Goal: Task Accomplishment & Management: Use online tool/utility

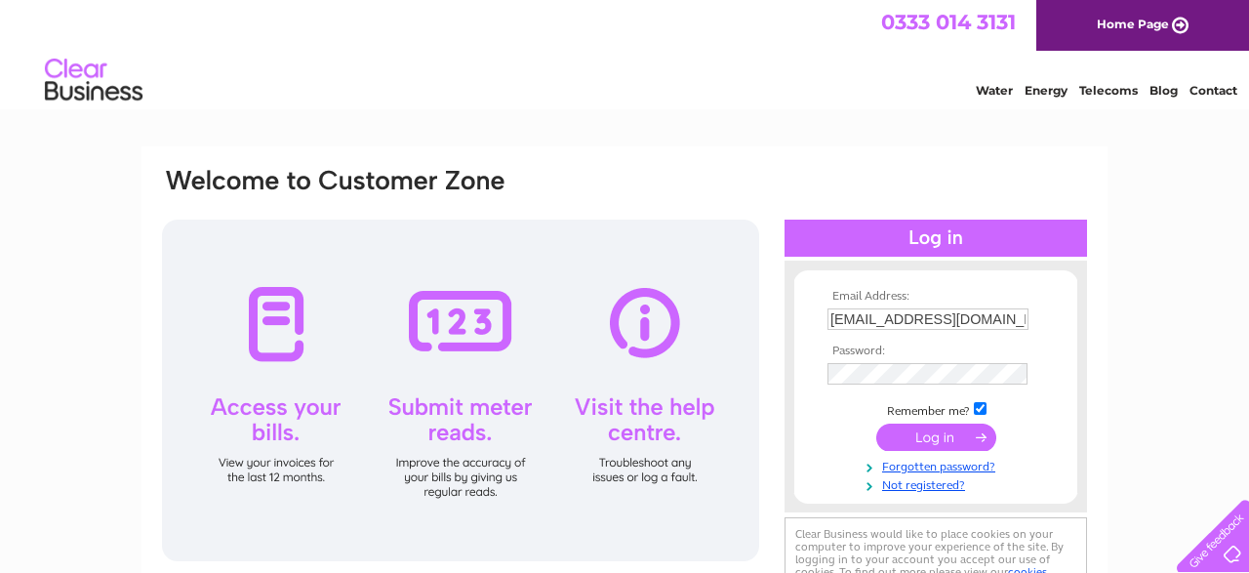
click at [954, 438] on input "submit" at bounding box center [937, 437] width 120 height 27
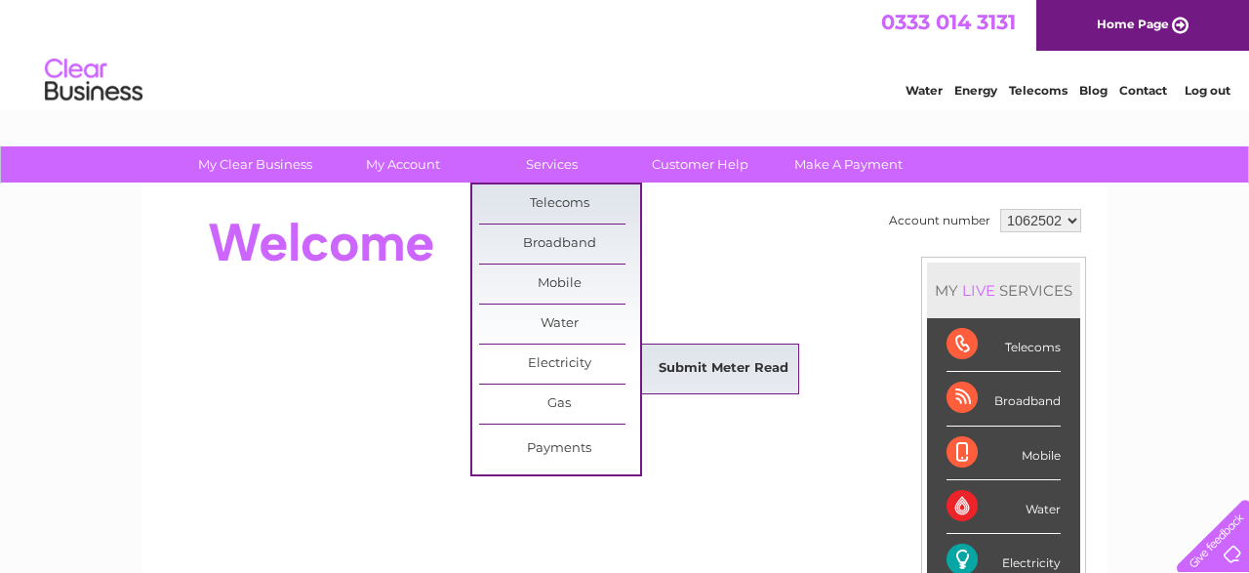
click at [711, 362] on link "Submit Meter Read" at bounding box center [723, 368] width 161 height 39
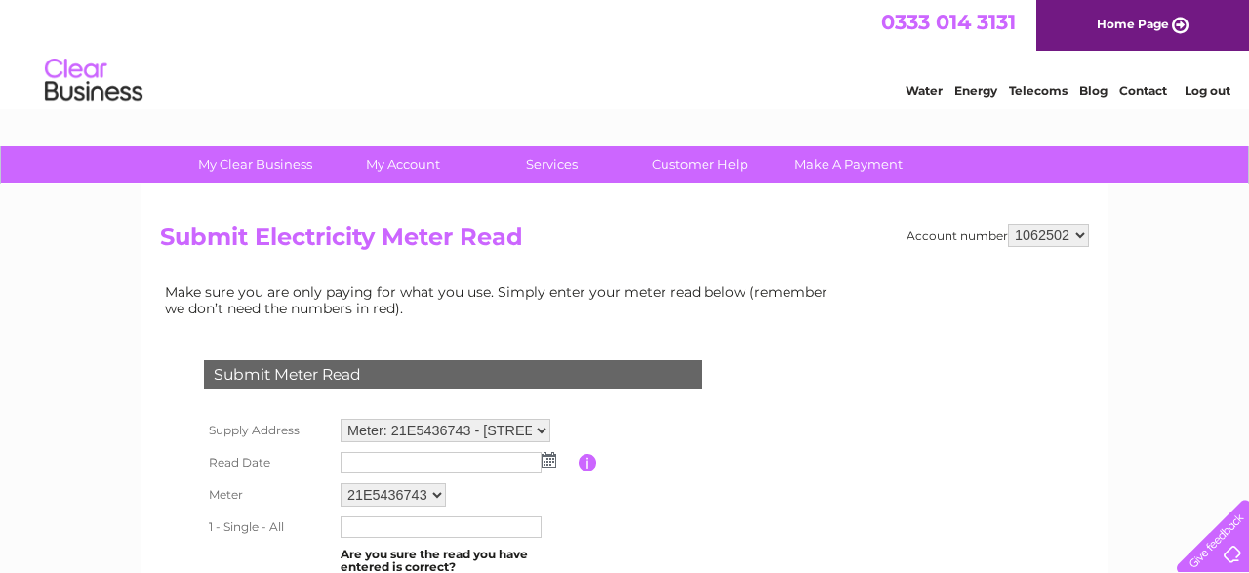
click at [548, 454] on img at bounding box center [549, 460] width 15 height 16
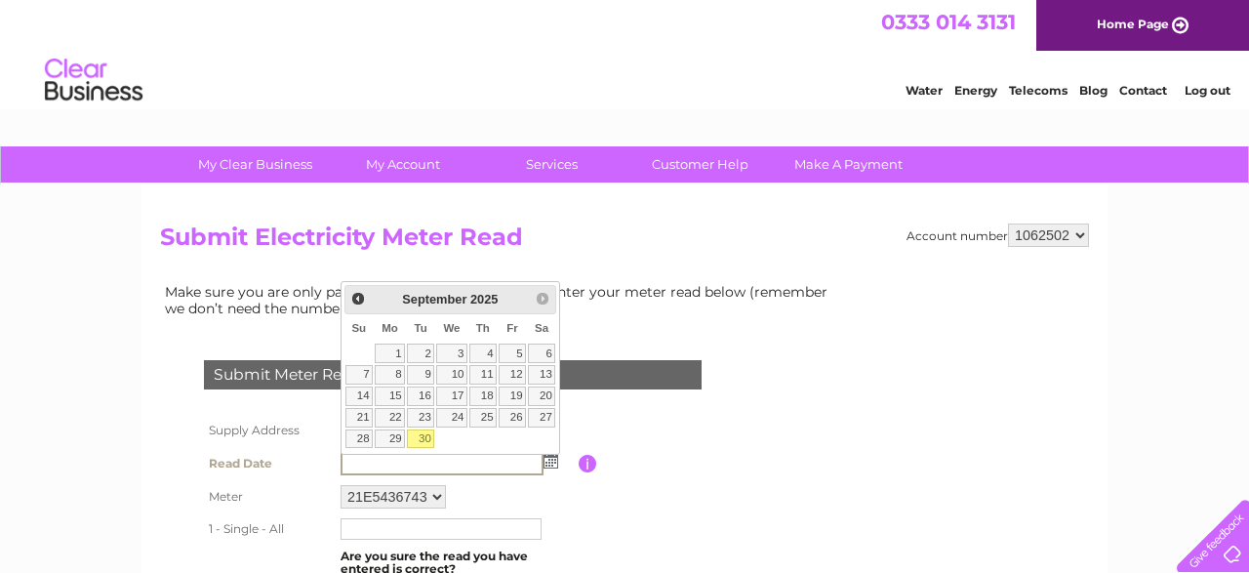
click at [427, 432] on link "30" at bounding box center [420, 439] width 27 height 20
type input "2025/09/30"
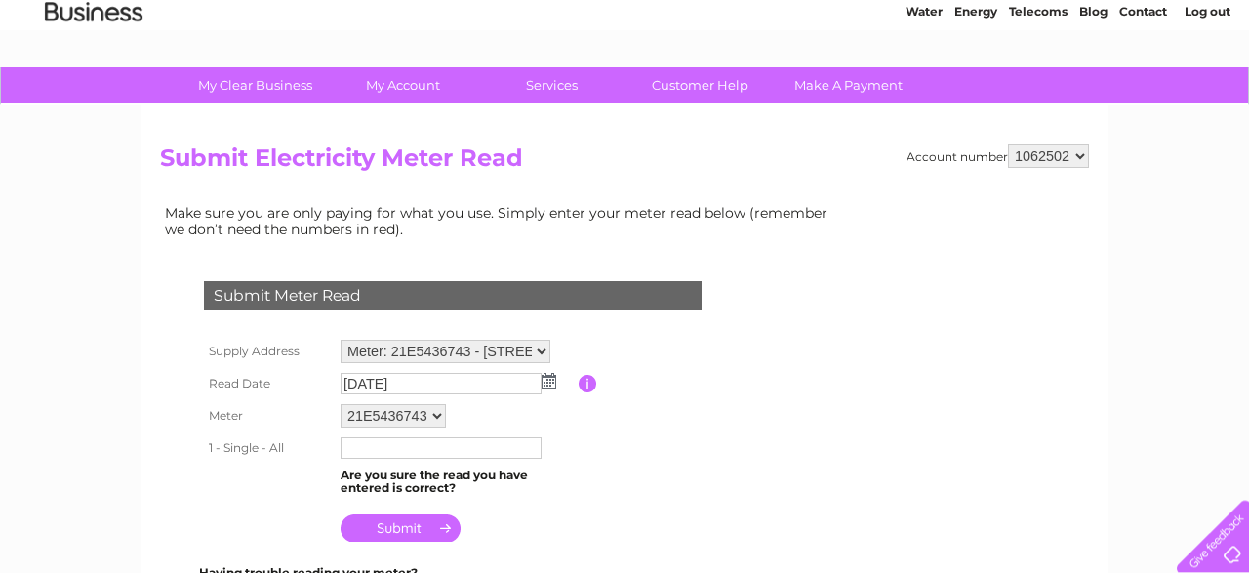
scroll to position [102, 0]
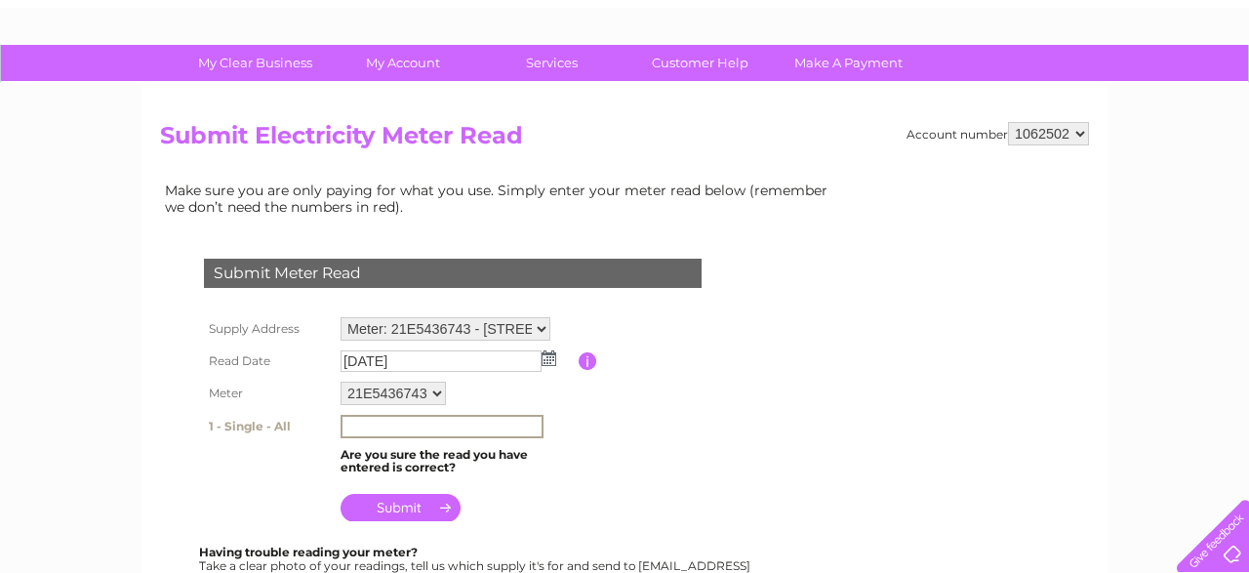
click at [377, 419] on input "text" at bounding box center [442, 426] width 203 height 23
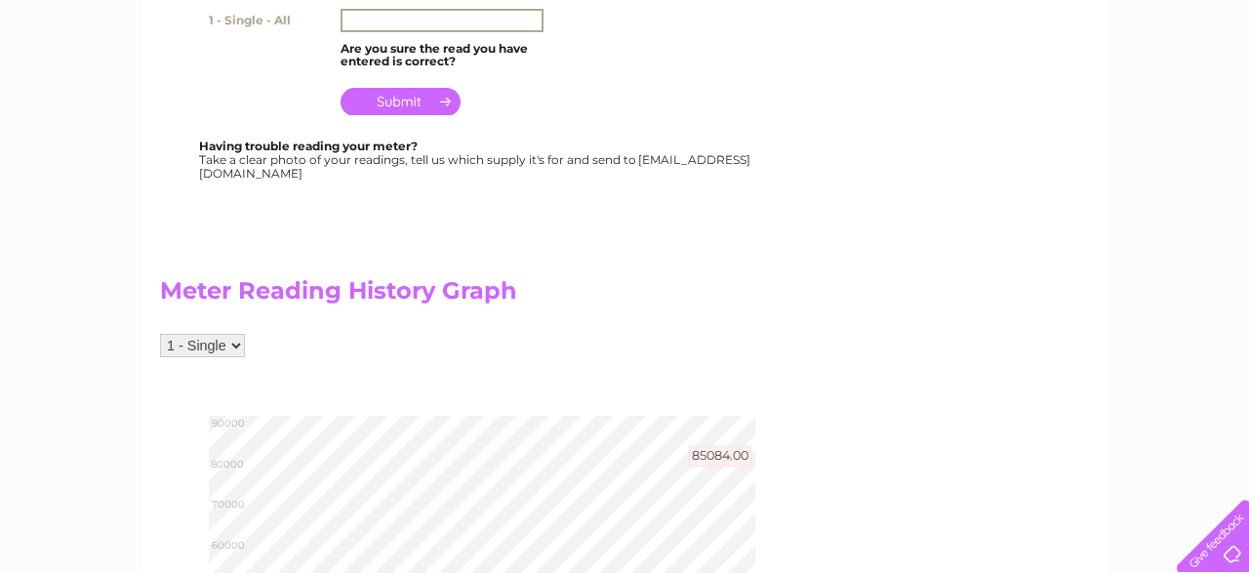
scroll to position [203, 0]
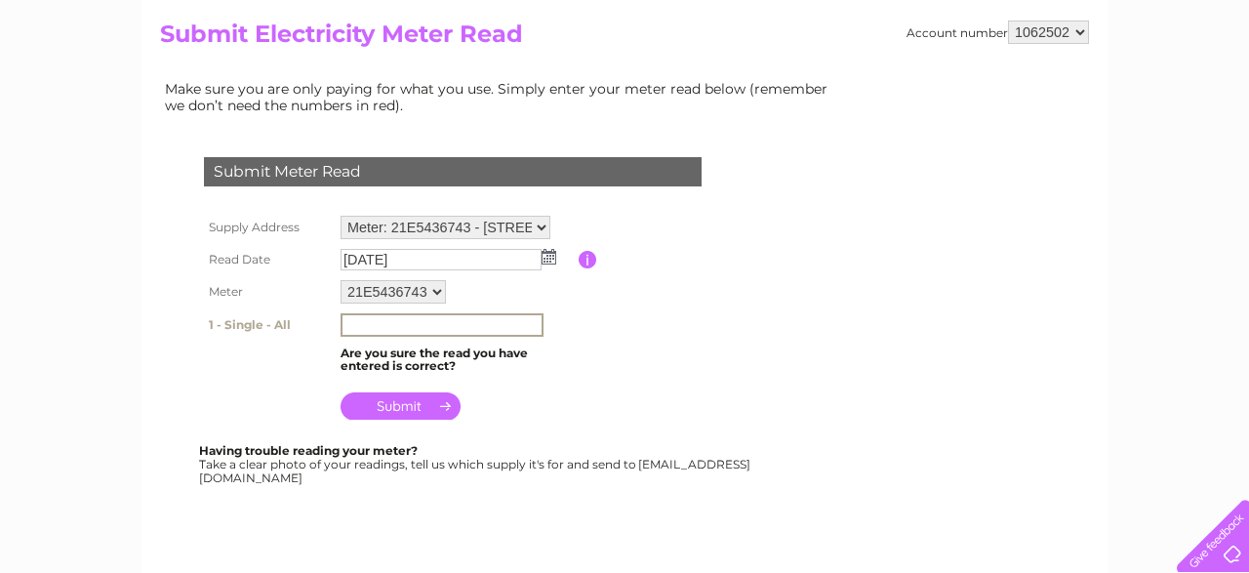
click at [358, 323] on input "text" at bounding box center [442, 324] width 203 height 23
type input "87078"
click at [393, 400] on input "submit" at bounding box center [401, 405] width 120 height 27
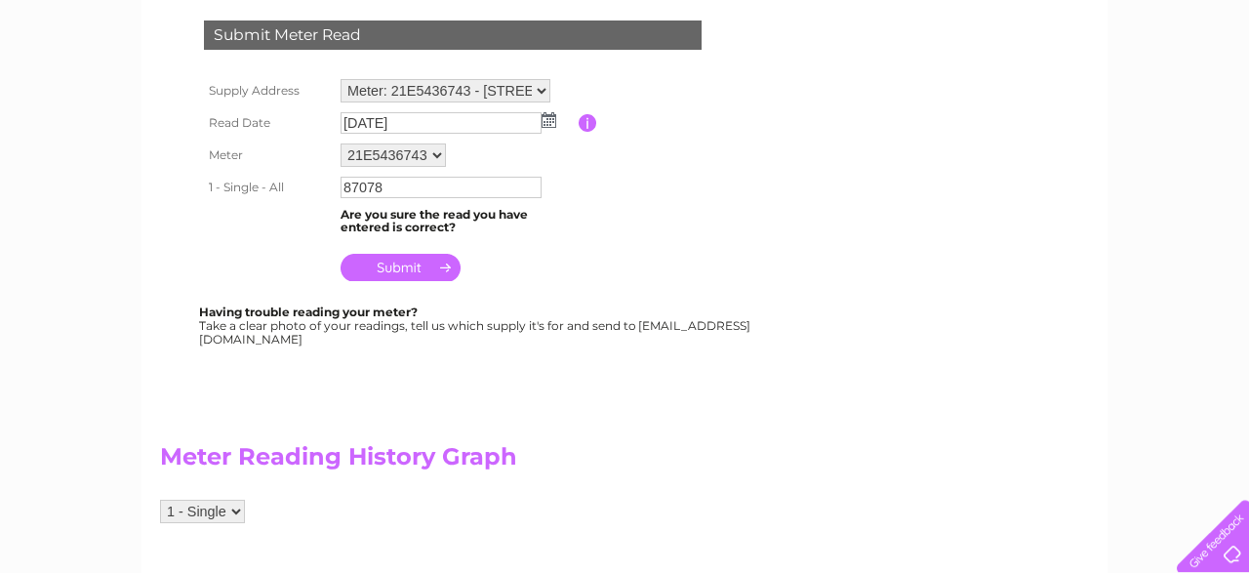
scroll to position [406, 0]
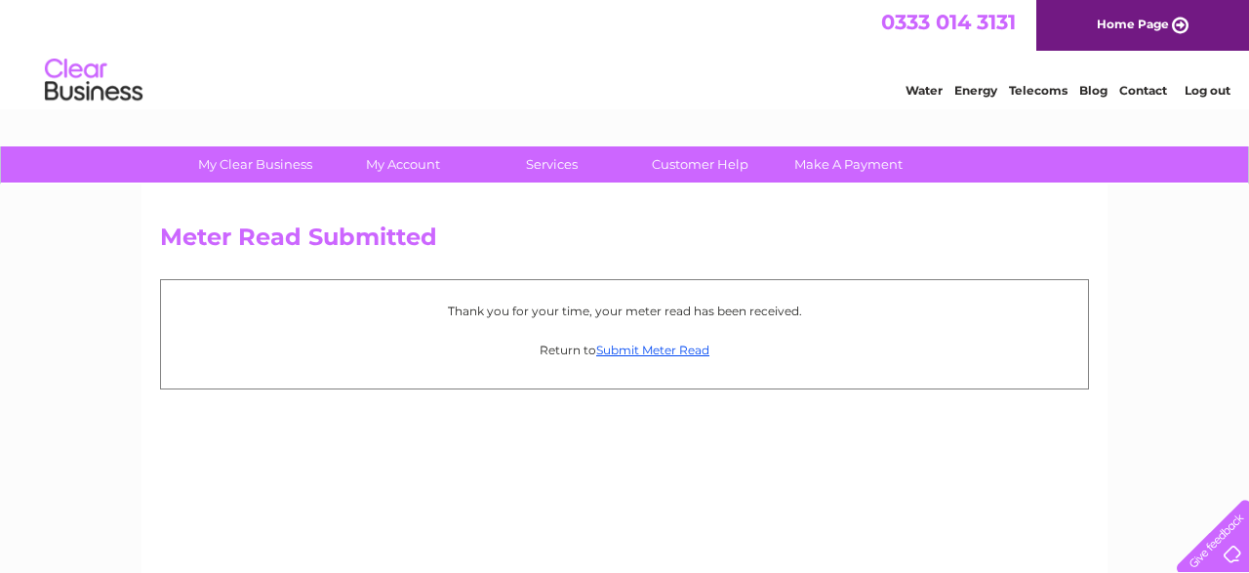
click at [1209, 94] on link "Log out" at bounding box center [1208, 90] width 46 height 15
